Goal: Entertainment & Leisure: Consume media (video, audio)

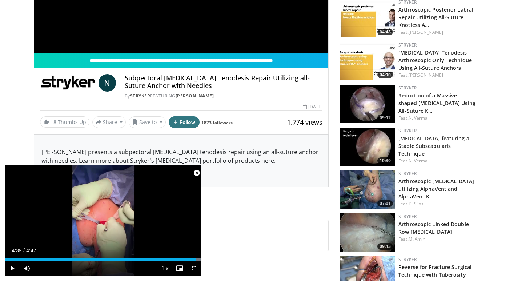
scroll to position [218, 0]
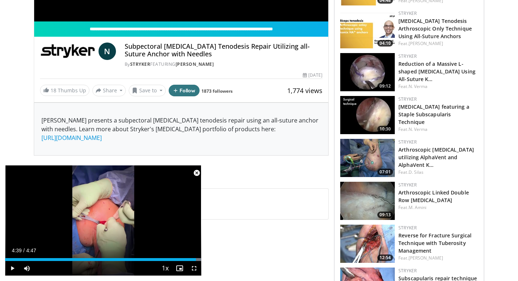
click at [367, 73] on img at bounding box center [367, 72] width 54 height 38
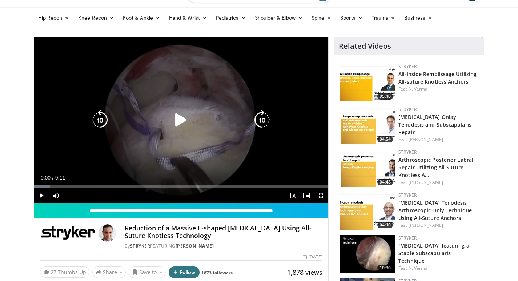
click at [175, 114] on icon "Video Player" at bounding box center [181, 120] width 20 height 20
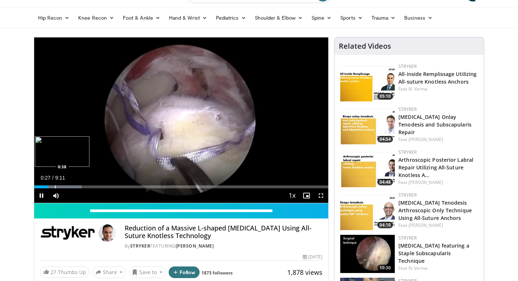
click at [56, 185] on div "Loaded : 16.18% 0:27 0:38" at bounding box center [181, 184] width 294 height 7
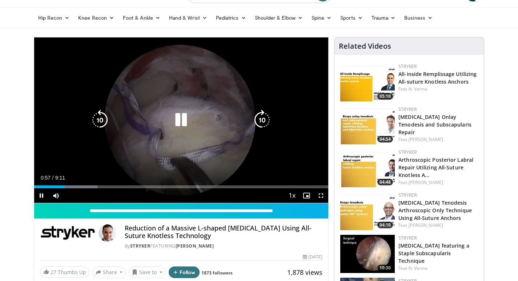
click at [178, 117] on icon "Video Player" at bounding box center [181, 120] width 20 height 20
click at [180, 118] on icon "Video Player" at bounding box center [181, 120] width 20 height 20
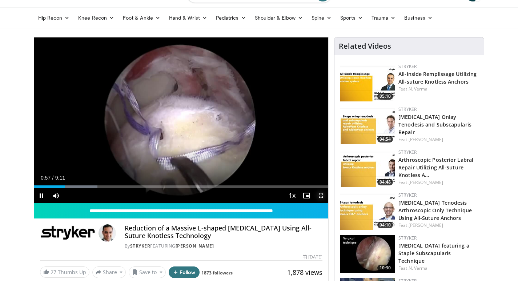
click at [320, 194] on span "Video Player" at bounding box center [321, 195] width 15 height 15
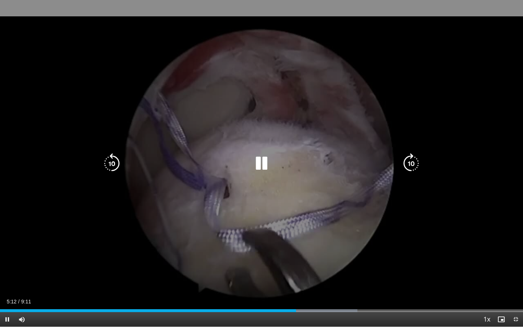
click at [261, 163] on icon "Video Player" at bounding box center [261, 163] width 20 height 20
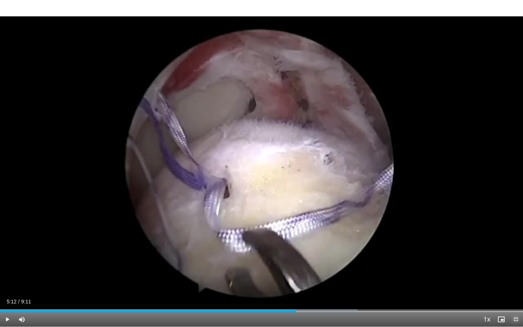
click at [513, 280] on span "Video Player" at bounding box center [516, 319] width 15 height 15
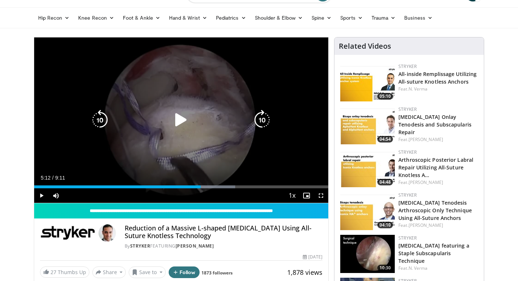
click at [178, 118] on icon "Video Player" at bounding box center [181, 120] width 20 height 20
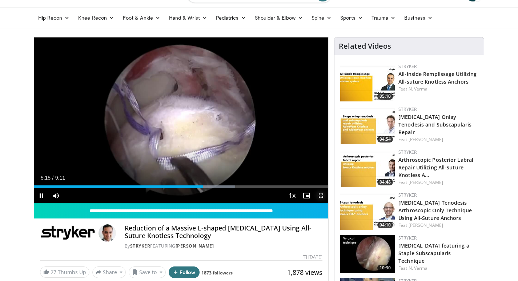
click at [324, 194] on span "Video Player" at bounding box center [321, 195] width 15 height 15
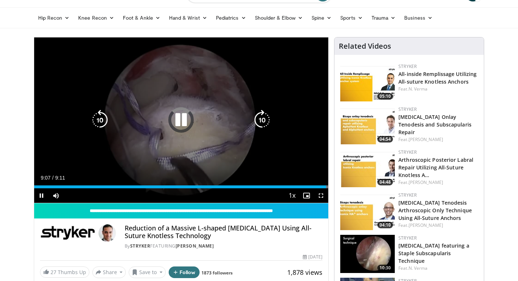
click at [179, 112] on icon "Video Player" at bounding box center [181, 120] width 20 height 20
